Goal: Navigation & Orientation: Find specific page/section

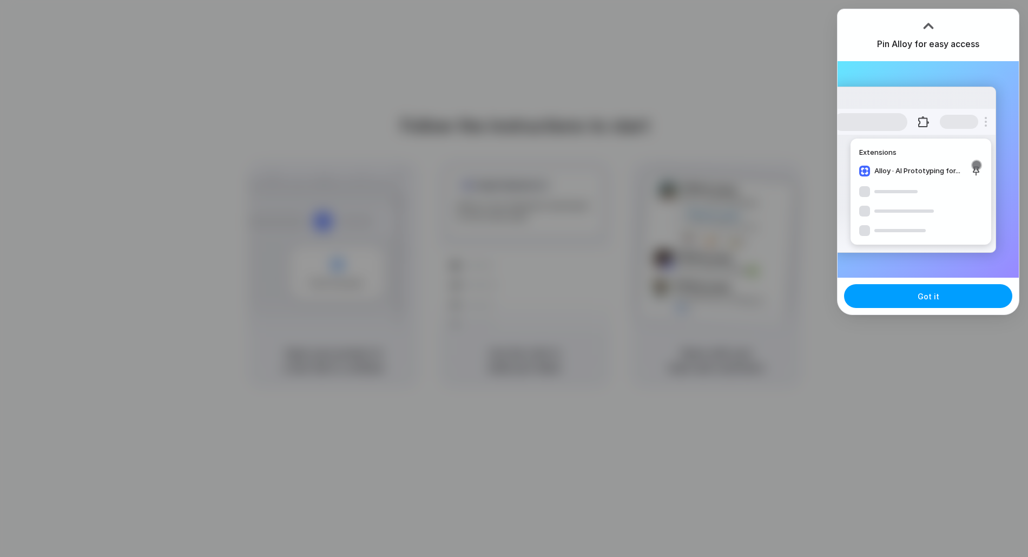
click at [931, 291] on span "Got it" at bounding box center [929, 296] width 22 height 11
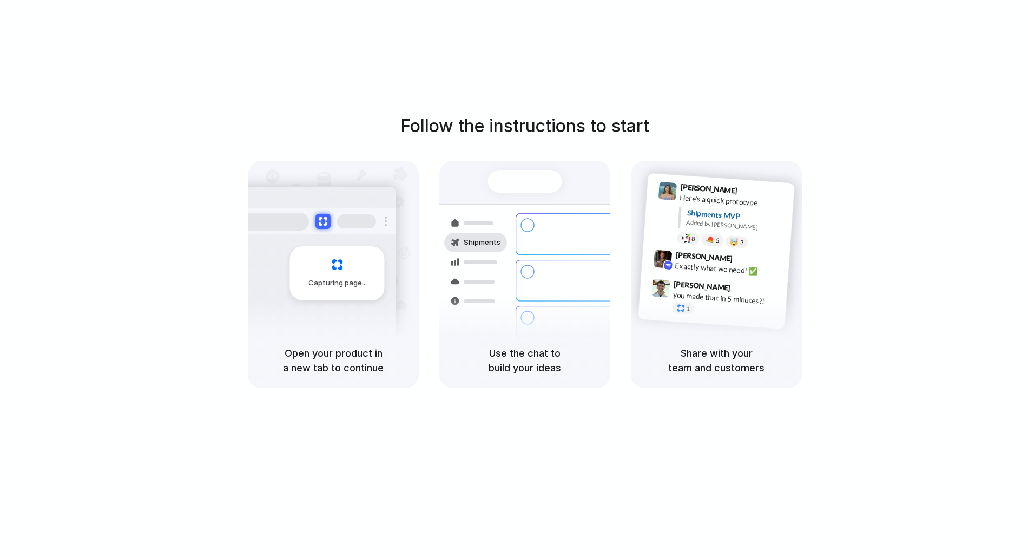
click at [505, 293] on div "Shipments" at bounding box center [467, 281] width 79 height 152
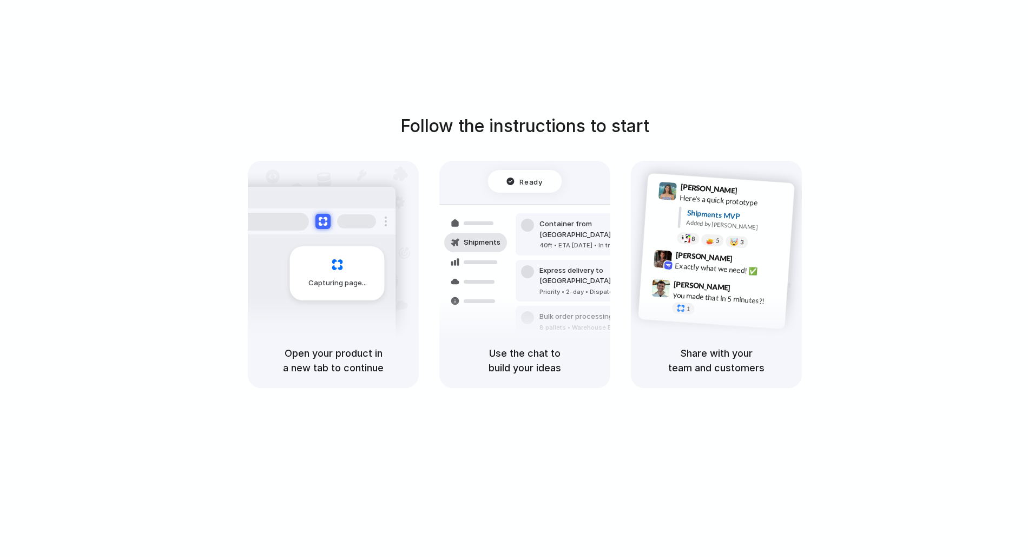
click at [721, 357] on h5 "Share with your team and customers" at bounding box center [716, 360] width 145 height 29
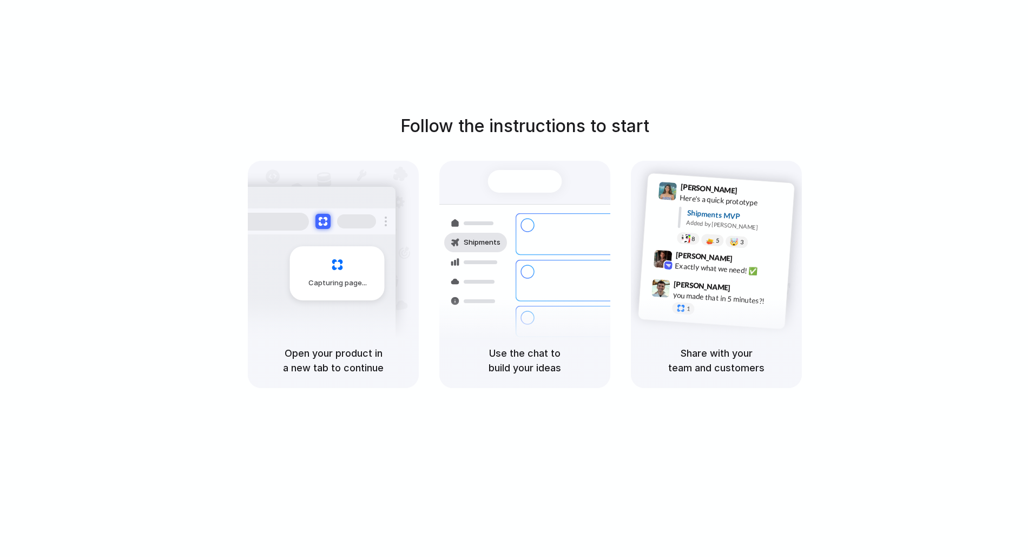
click at [514, 279] on div at bounding box center [514, 279] width 0 height 0
